Goal: Task Accomplishment & Management: Manage account settings

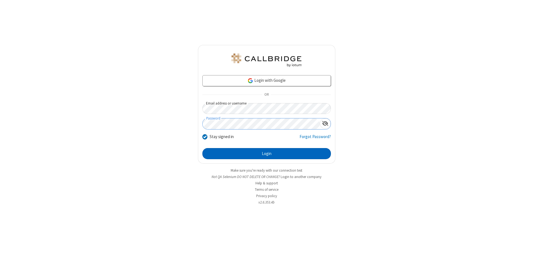
click at [266, 154] on button "Login" at bounding box center [266, 153] width 128 height 11
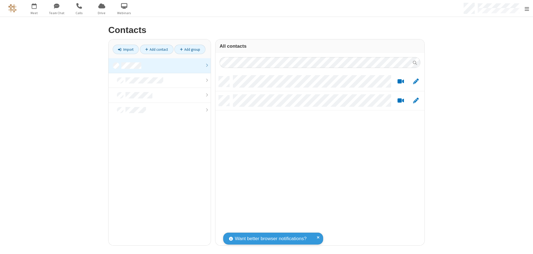
scroll to position [169, 205]
click at [157, 65] on link at bounding box center [160, 65] width 102 height 15
click at [154, 49] on link "Add contact" at bounding box center [157, 49] width 34 height 9
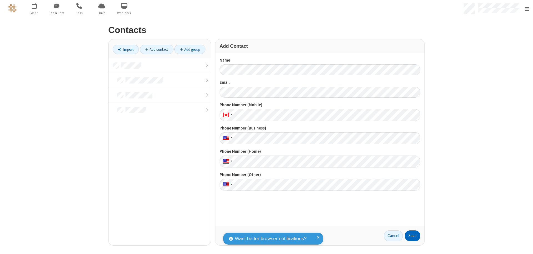
click at [410, 236] on button "Save" at bounding box center [413, 236] width 16 height 11
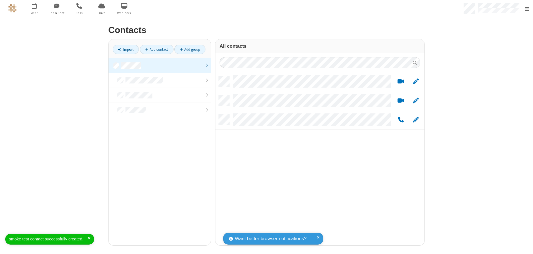
scroll to position [169, 205]
click at [154, 49] on link "Add contact" at bounding box center [157, 49] width 34 height 9
